Goal: Communication & Community: Answer question/provide support

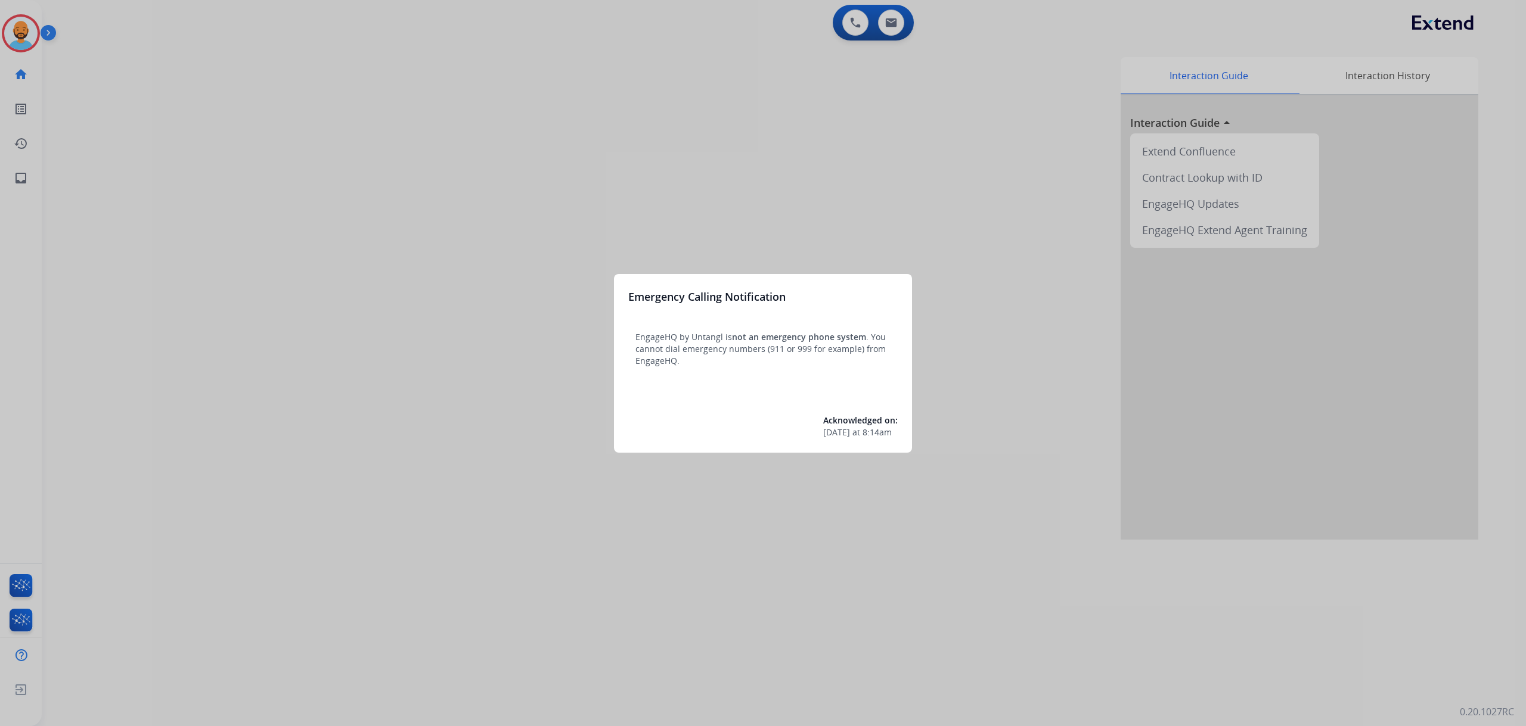
click at [21, 39] on div at bounding box center [763, 363] width 1526 height 726
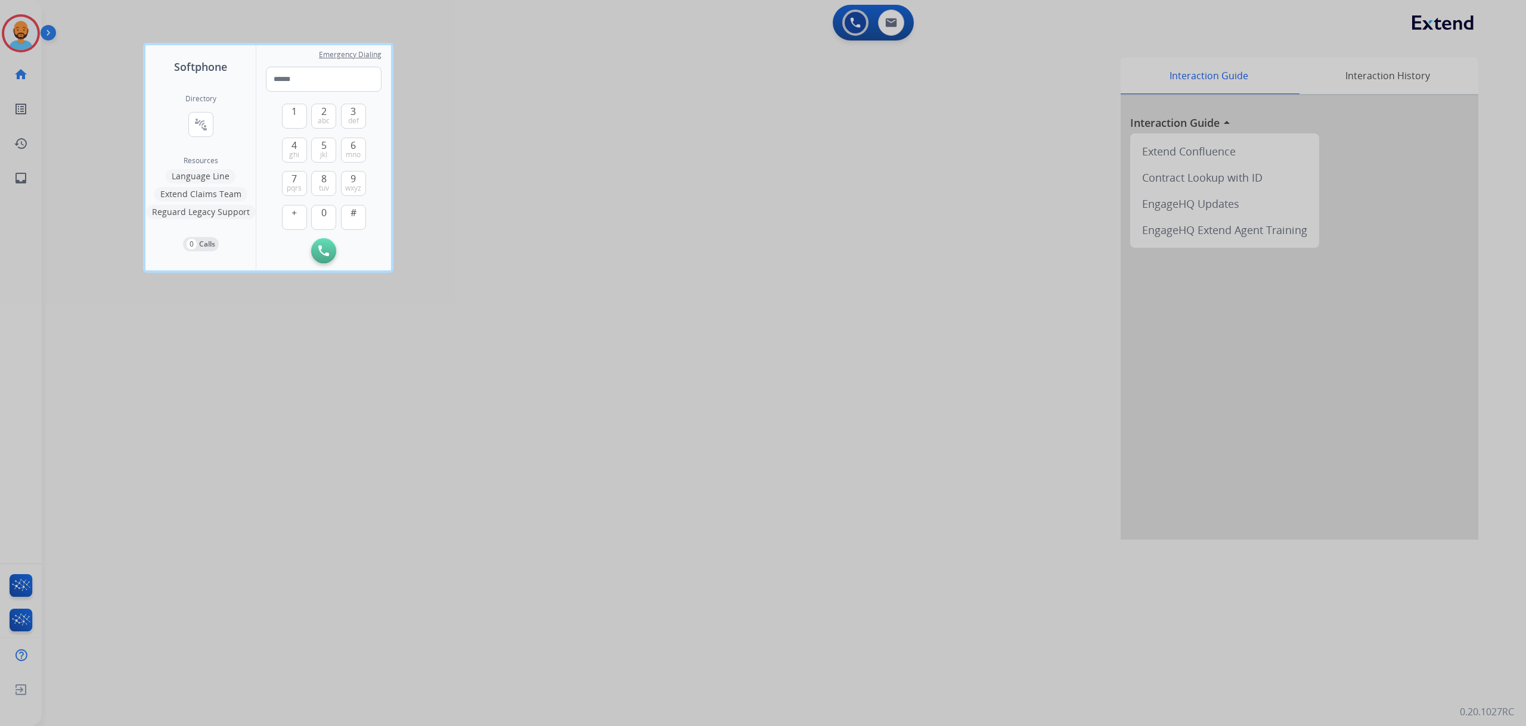
click at [60, 61] on div at bounding box center [763, 363] width 1526 height 726
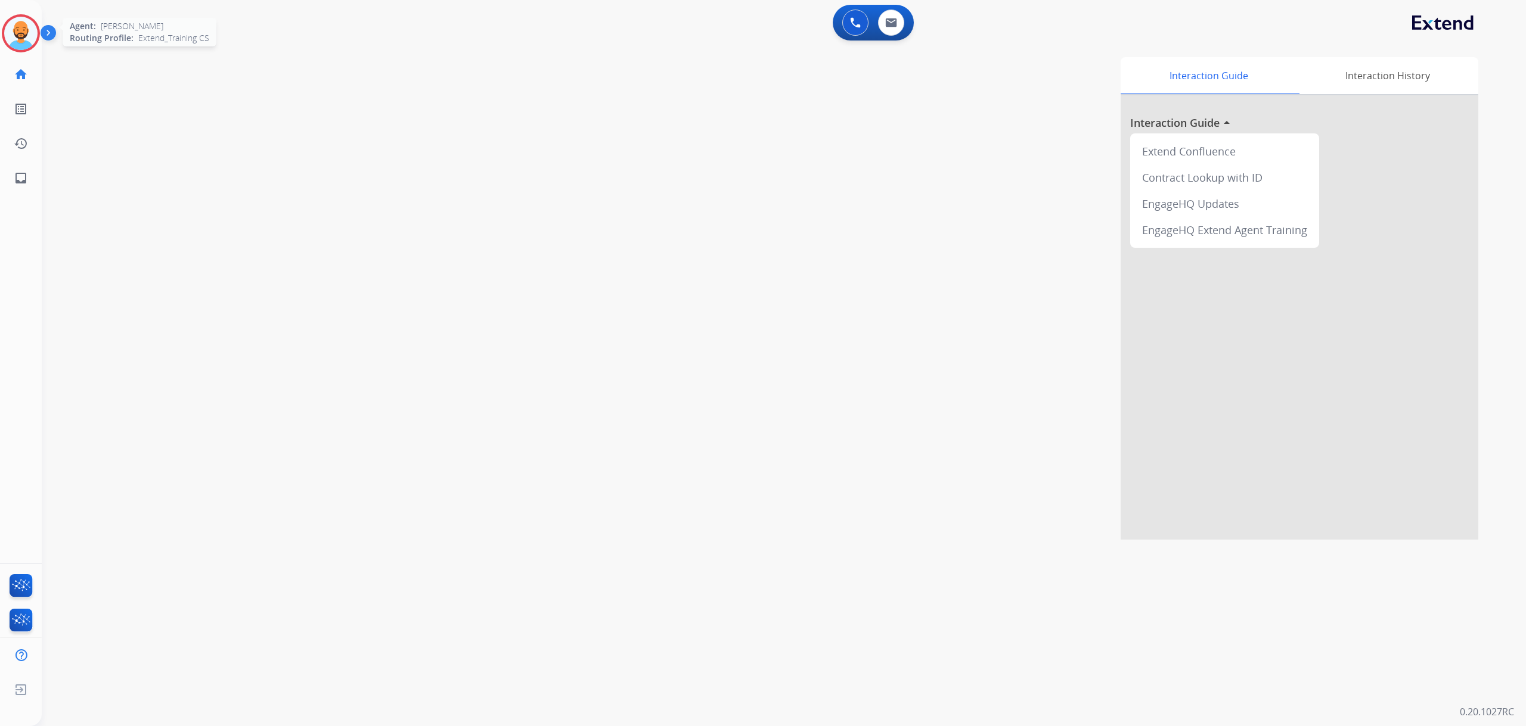
click at [25, 42] on img at bounding box center [20, 33] width 33 height 33
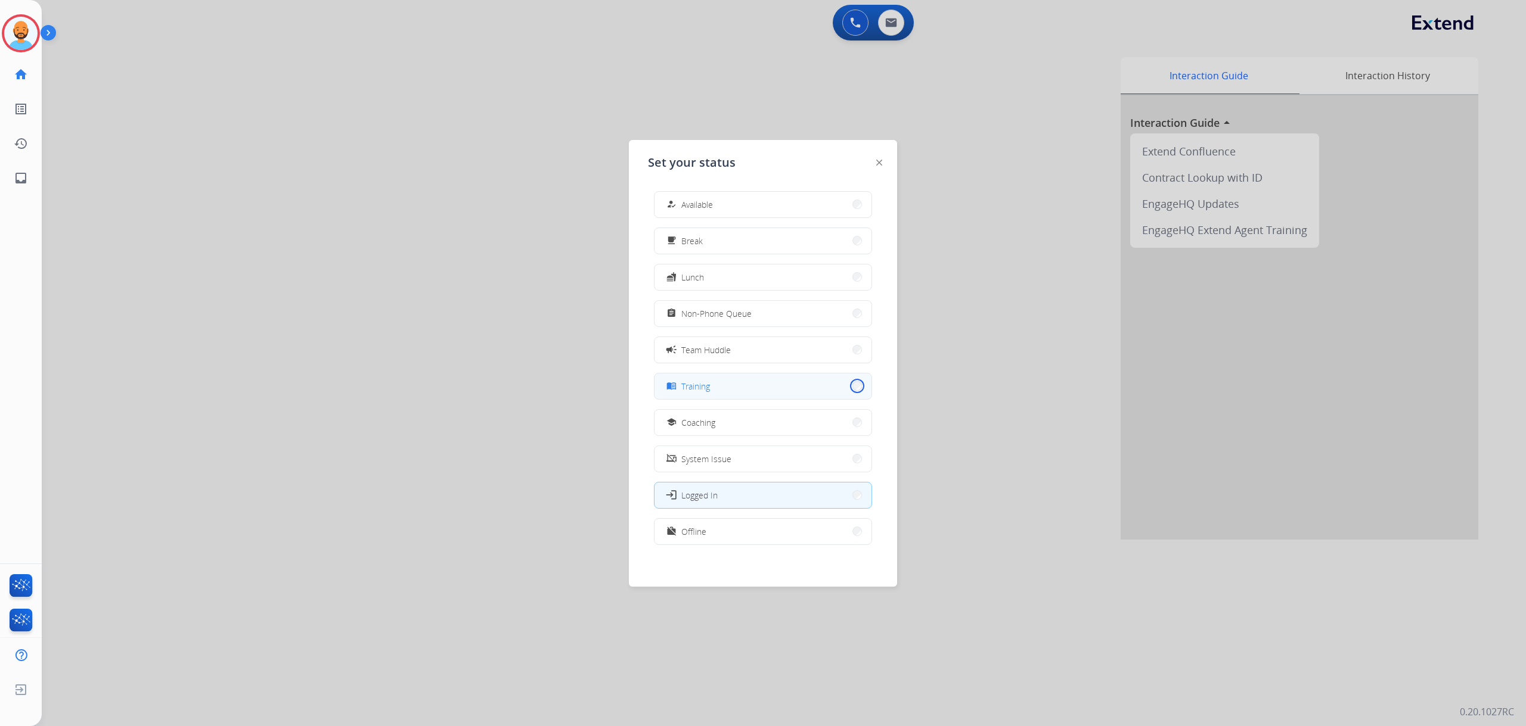
click at [850, 383] on button "menu_book Training" at bounding box center [762, 387] width 217 height 26
